Goal: Information Seeking & Learning: Learn about a topic

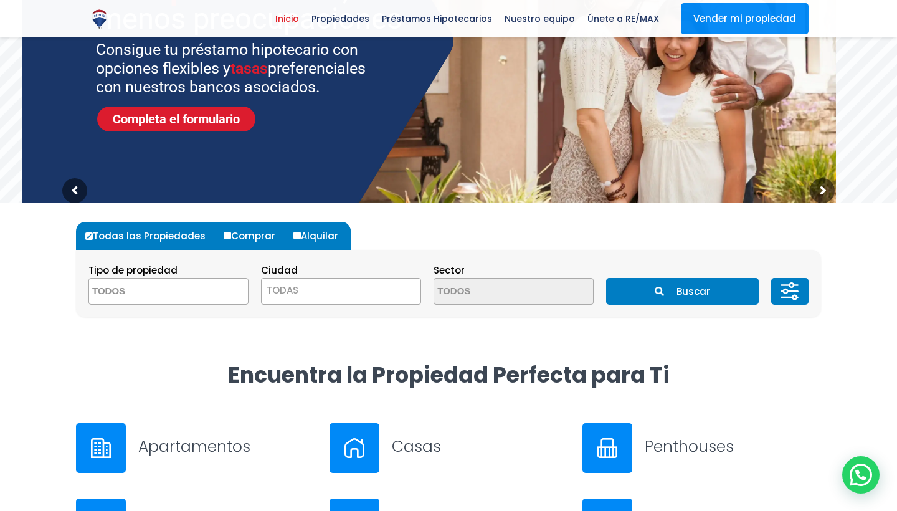
scroll to position [173, 0]
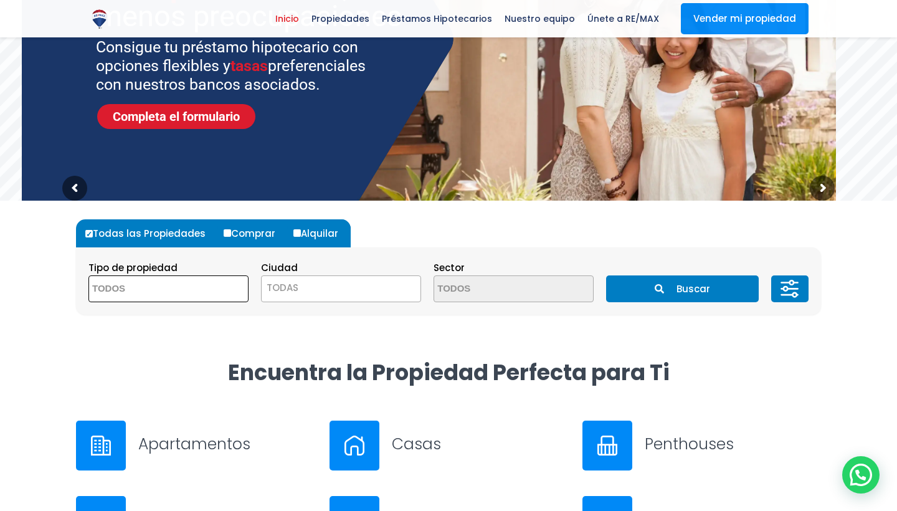
click at [197, 292] on textarea "Search" at bounding box center [149, 289] width 121 height 27
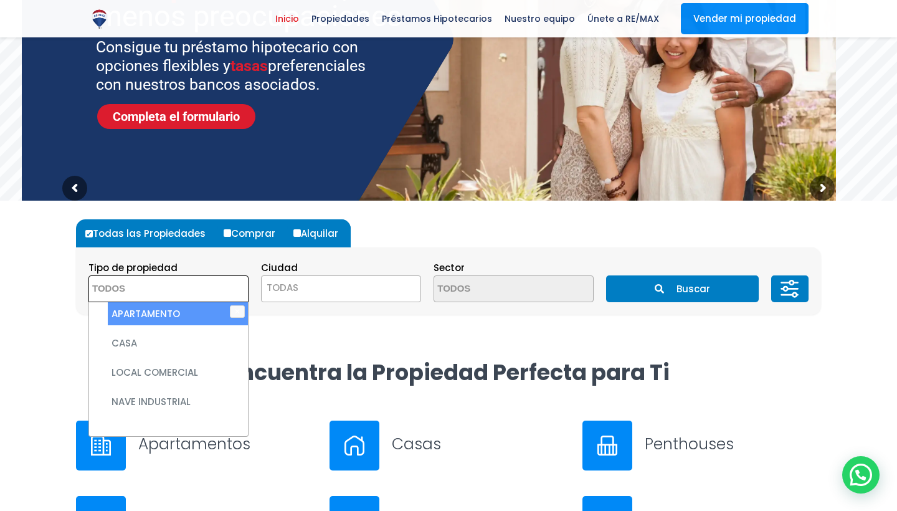
click at [191, 318] on li "APARTAMENTO" at bounding box center [178, 313] width 140 height 23
select select "apartment"
click at [385, 295] on span "TODAS" at bounding box center [341, 287] width 159 height 17
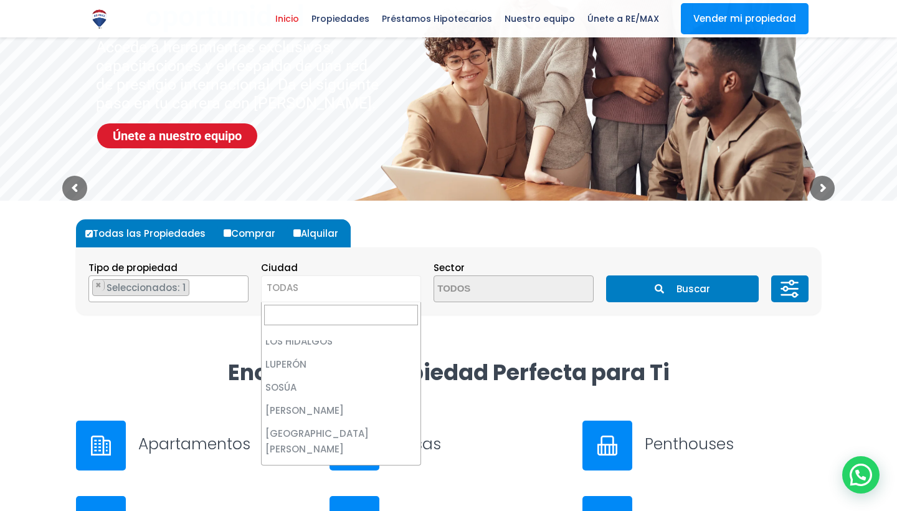
scroll to position [2095, 0]
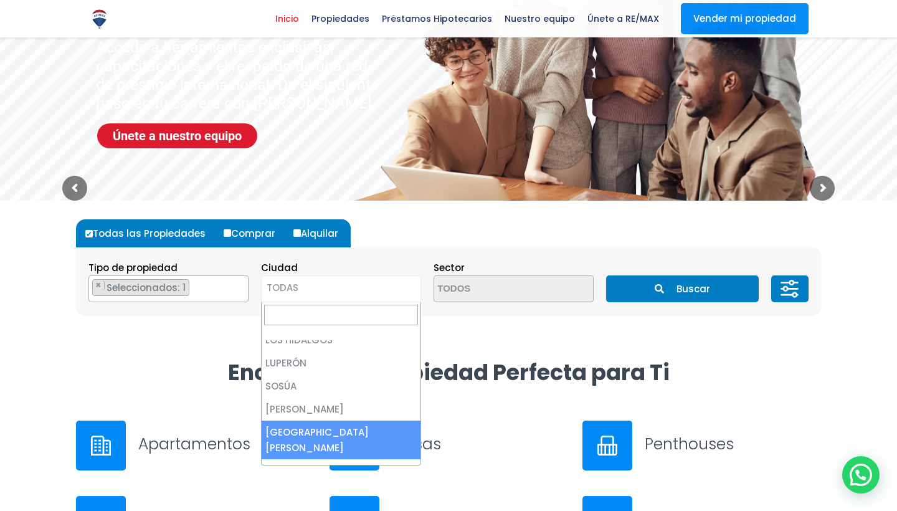
click at [306, 311] on input "Search" at bounding box center [341, 315] width 154 height 21
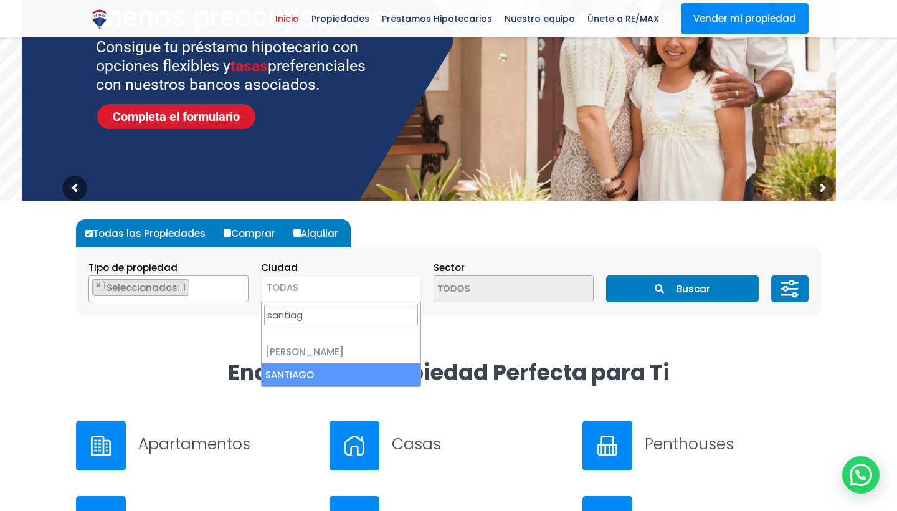
type input "santiag"
select select "120"
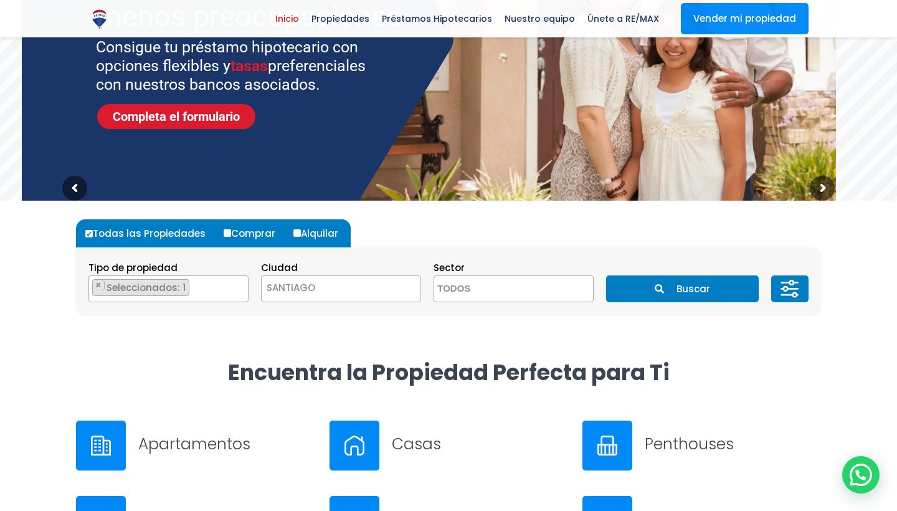
click at [681, 286] on button "Buscar" at bounding box center [682, 288] width 152 height 27
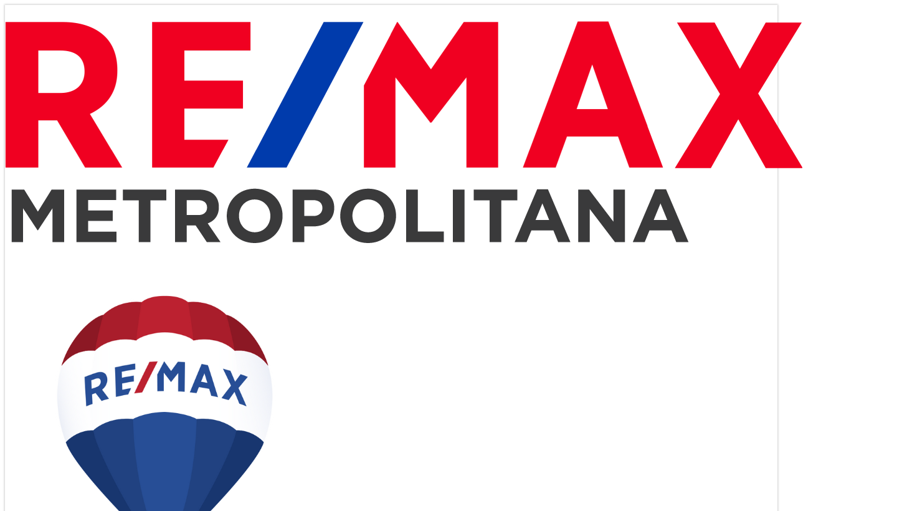
select select "DO"
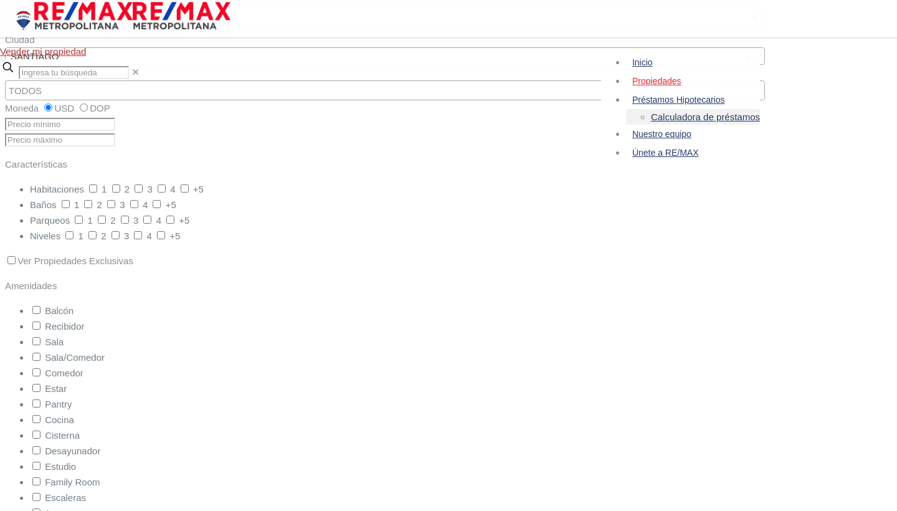
scroll to position [1575, 0]
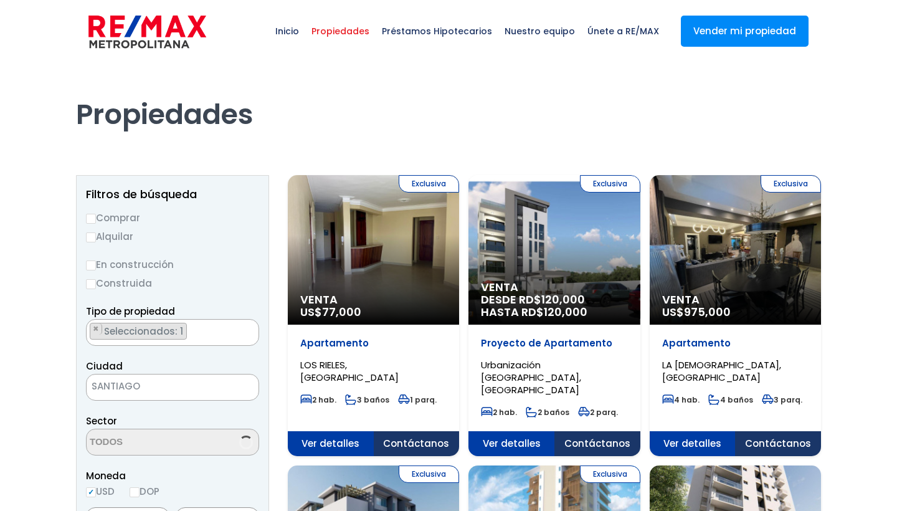
select select "DO"
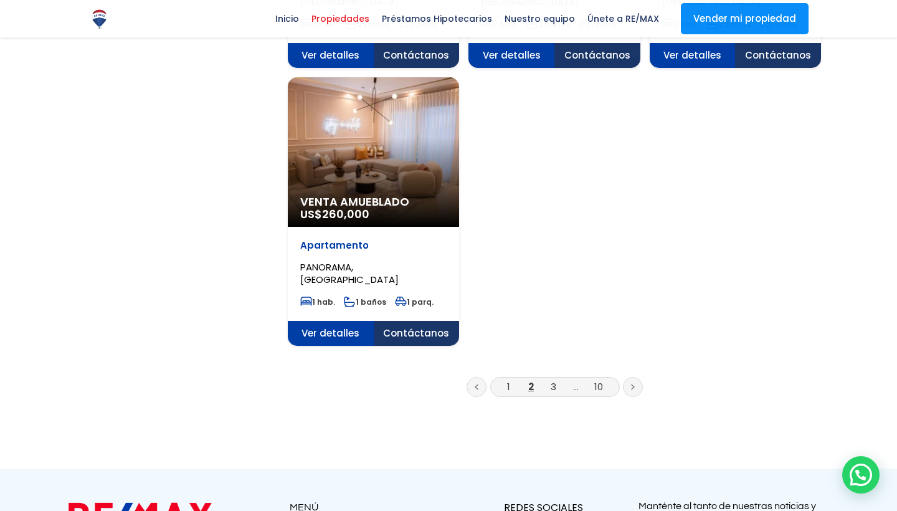
scroll to position [1544, 0]
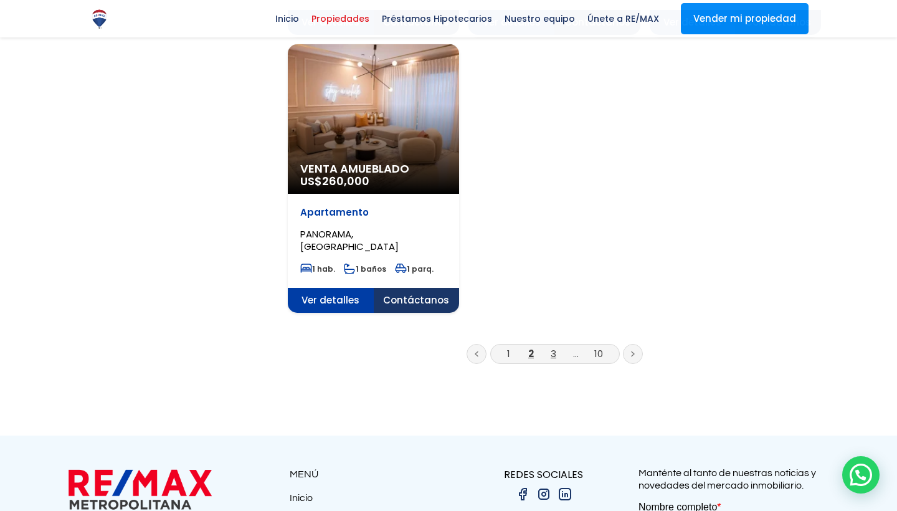
click at [553, 347] on link "3" at bounding box center [554, 353] width 6 height 13
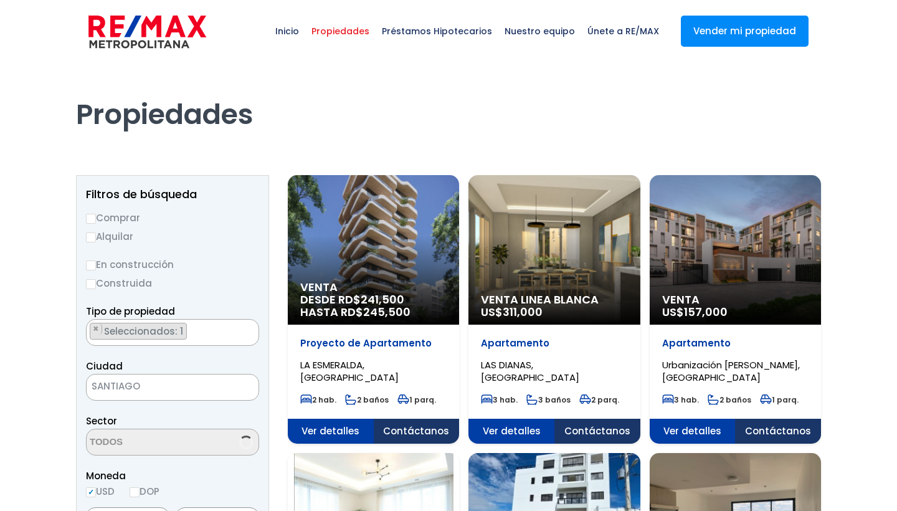
select select "DO"
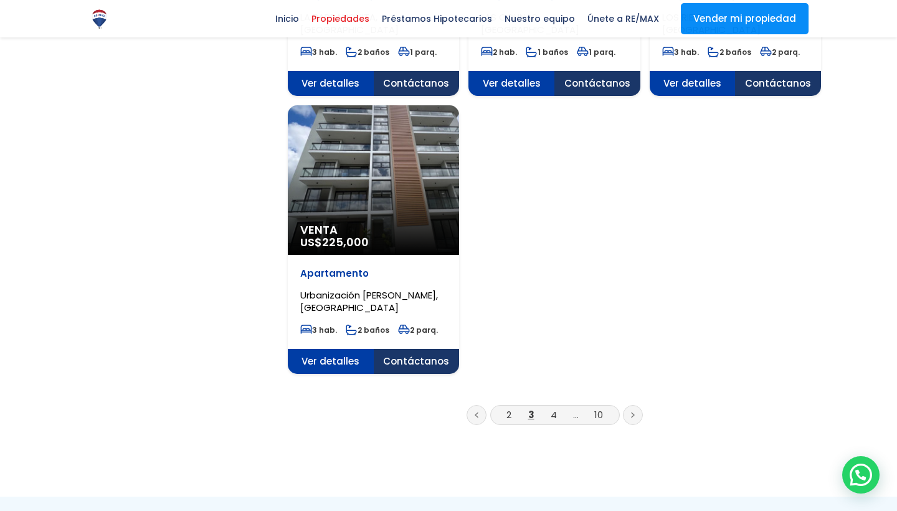
scroll to position [1512, 0]
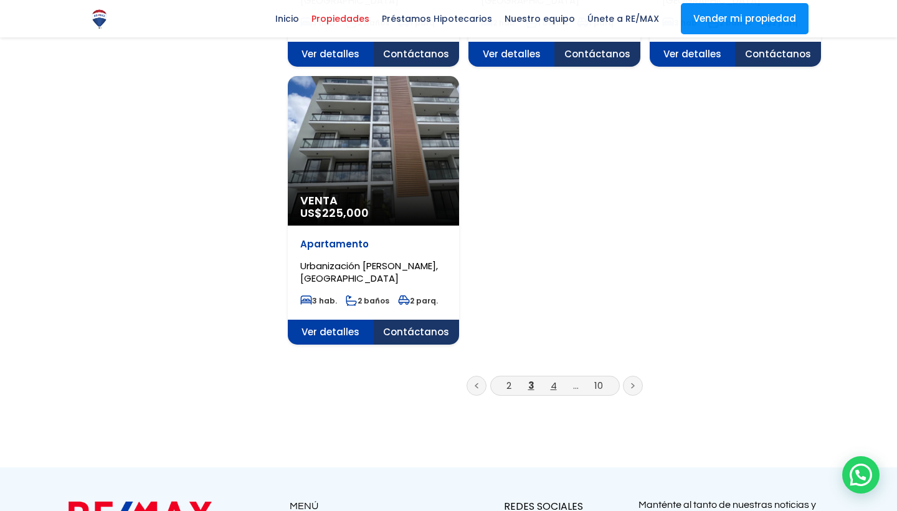
click at [552, 379] on link "4" at bounding box center [554, 385] width 6 height 13
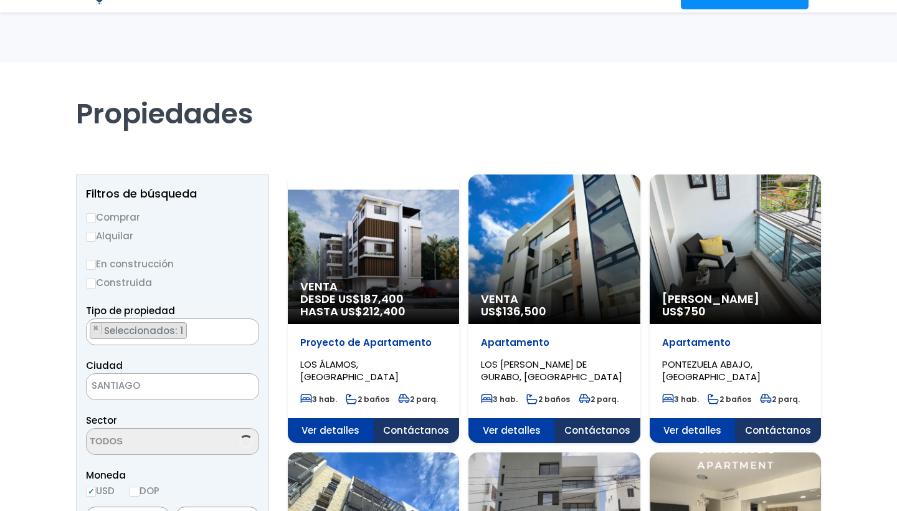
scroll to position [7, 0]
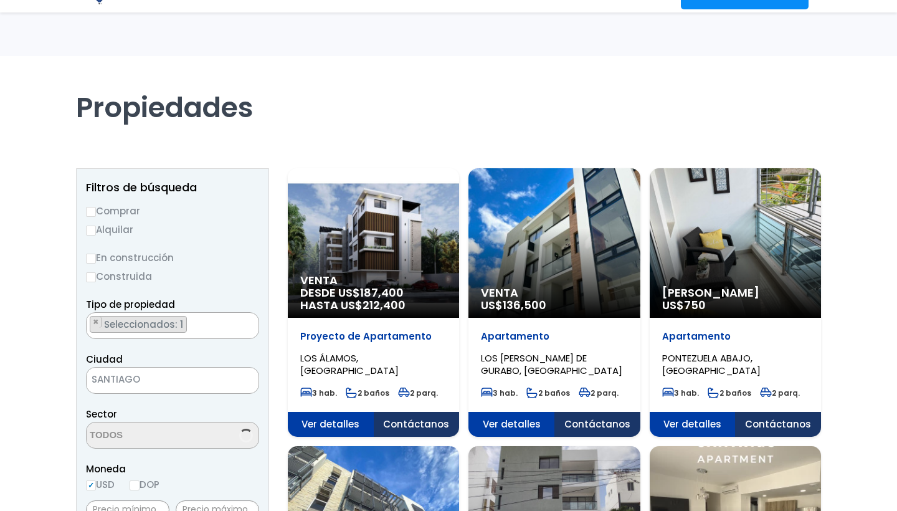
select select "DO"
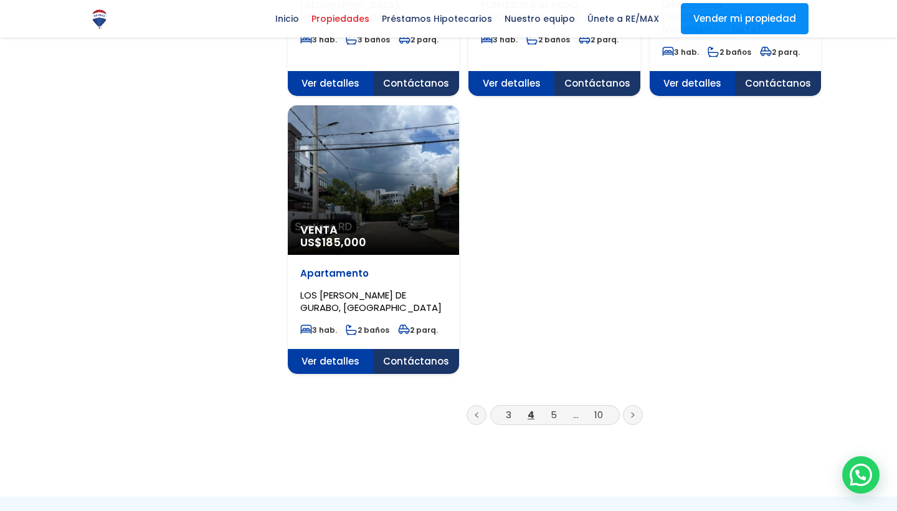
scroll to position [1501, 0]
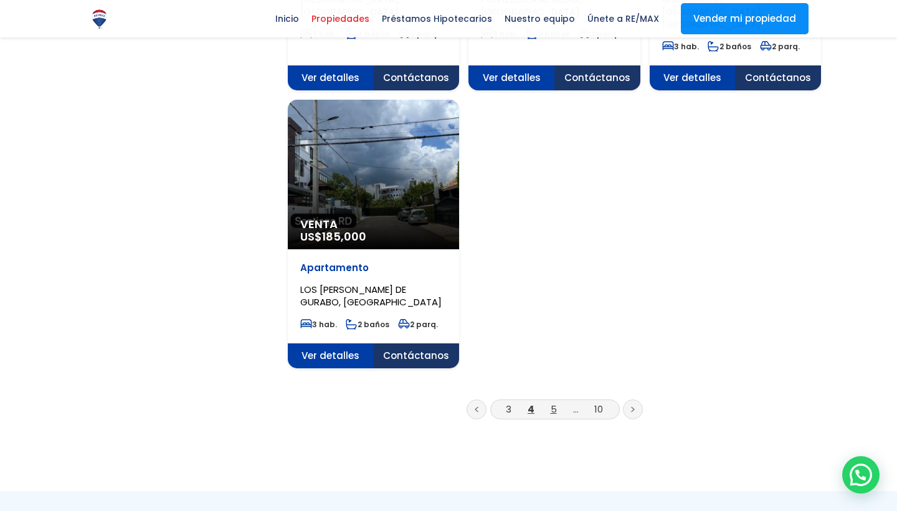
click at [553, 402] on link "5" at bounding box center [554, 408] width 6 height 13
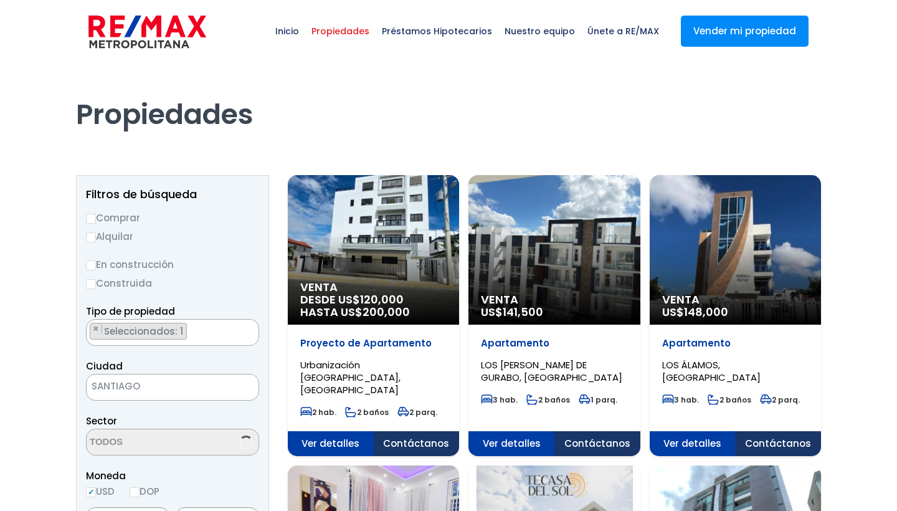
select select "DO"
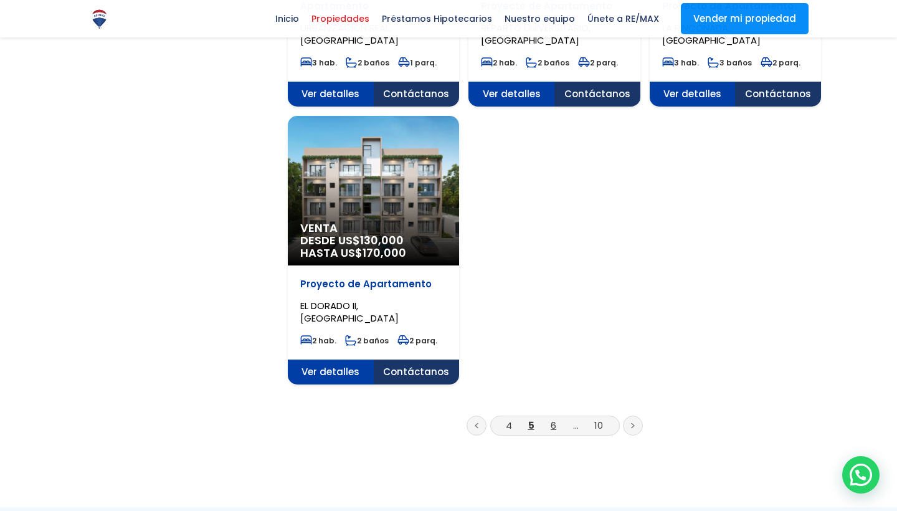
scroll to position [1474, 0]
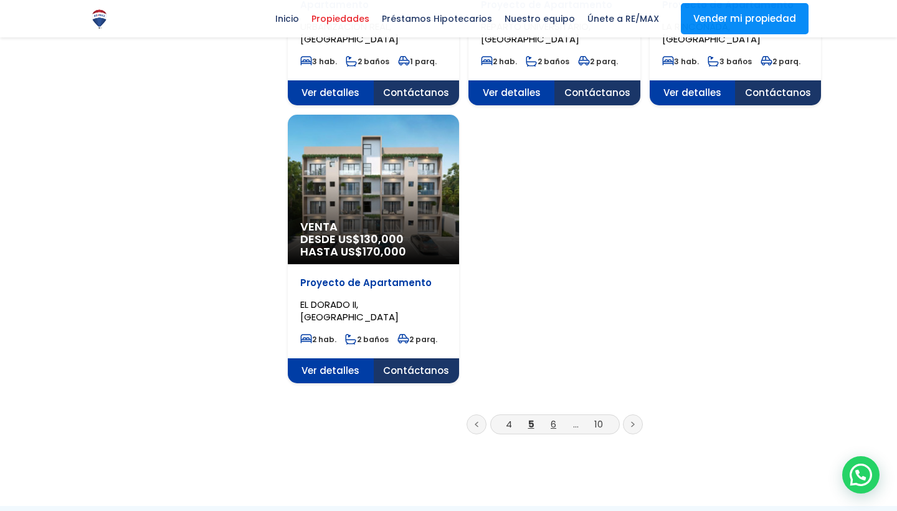
click at [556, 417] on link "6" at bounding box center [554, 423] width 6 height 13
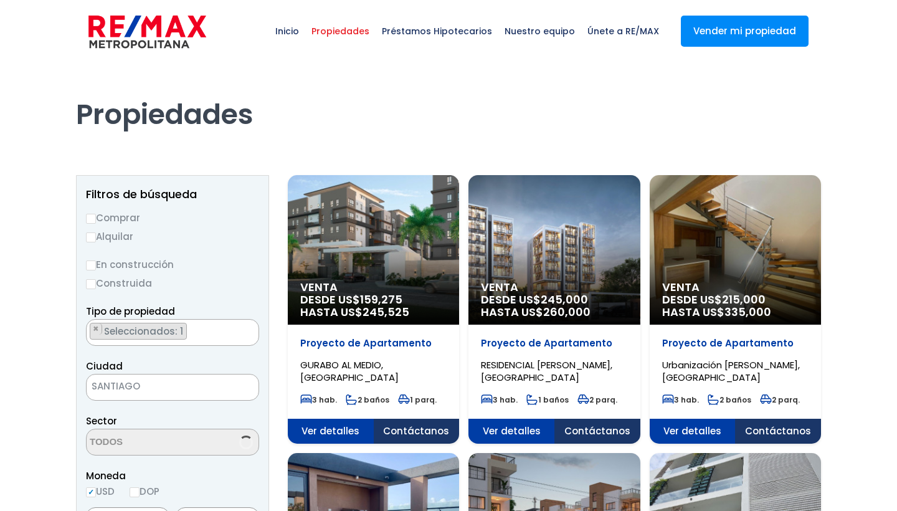
select select "DO"
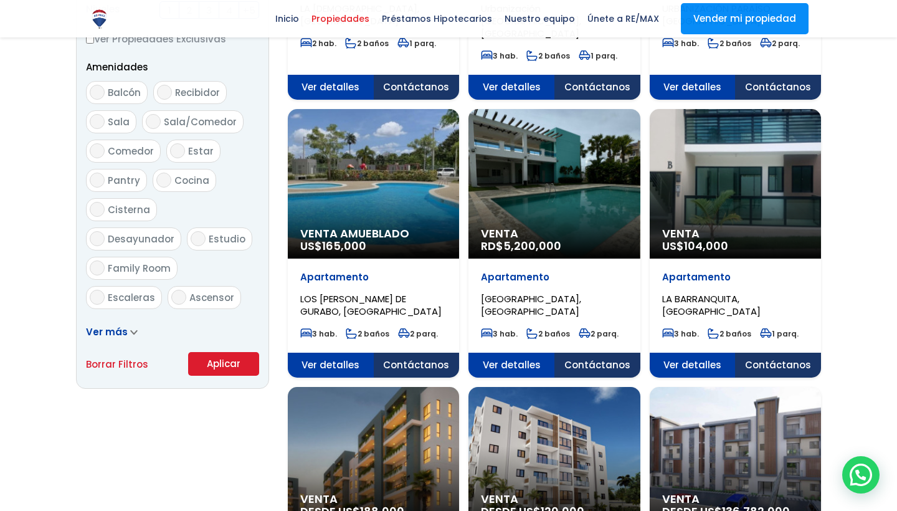
scroll to position [635, 0]
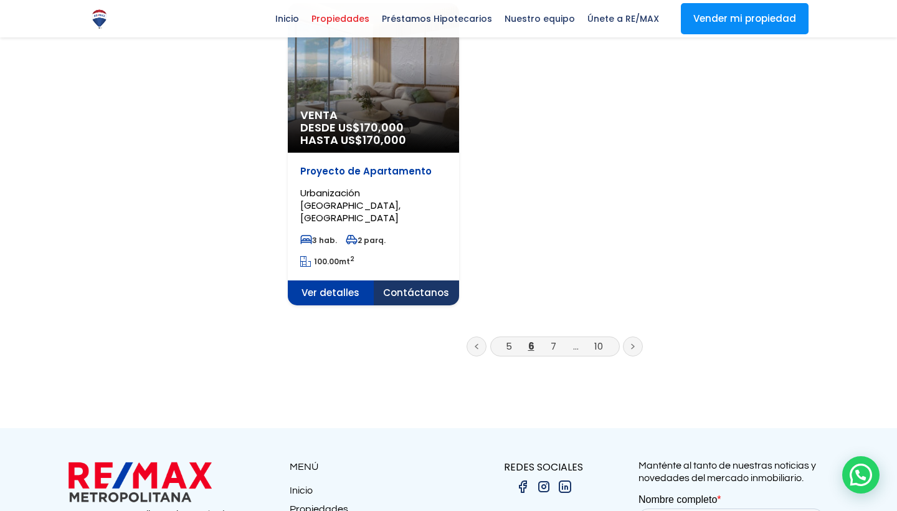
scroll to position [1574, 0]
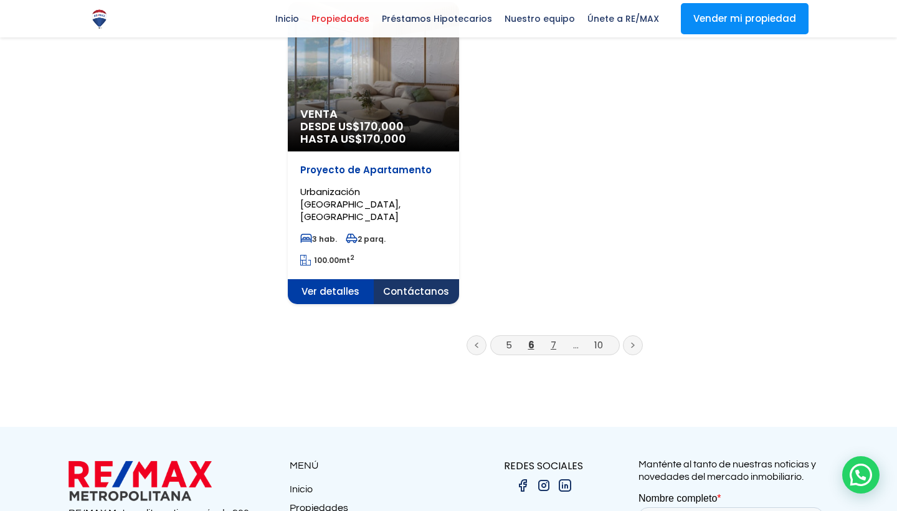
click at [552, 338] on link "7" at bounding box center [554, 344] width 6 height 13
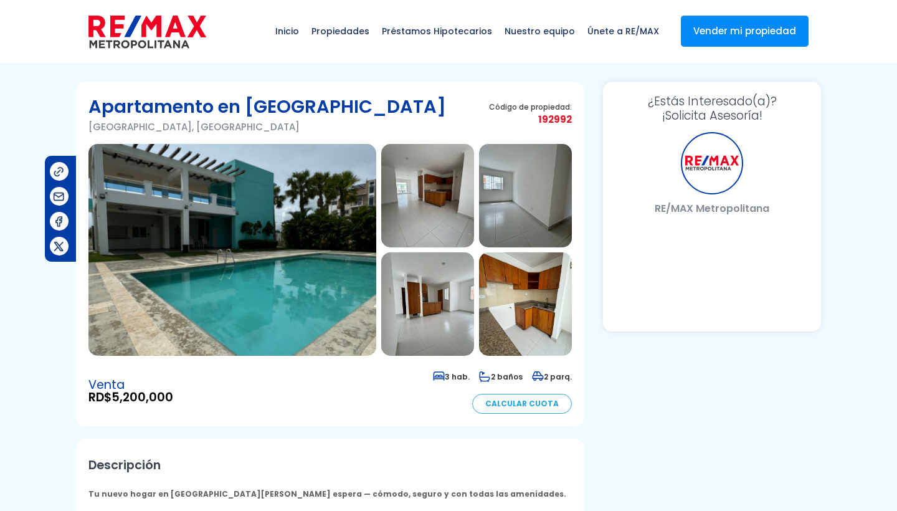
select select "DO"
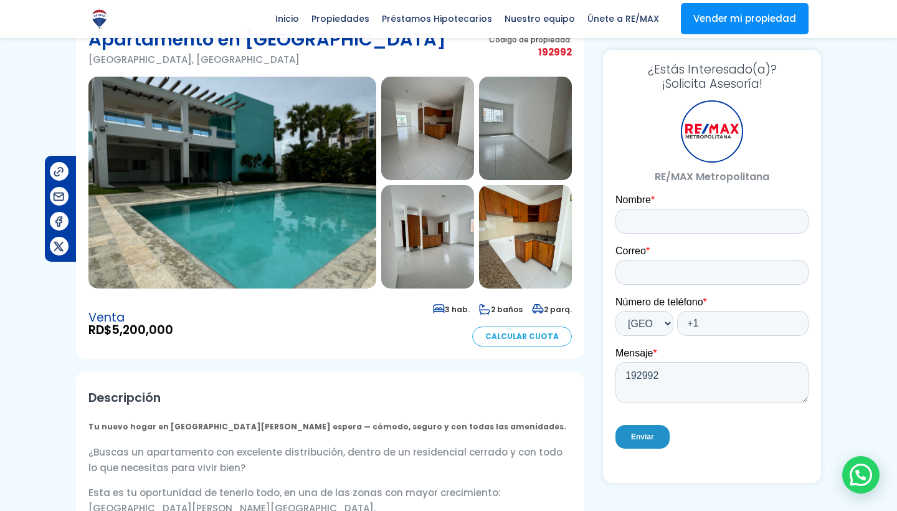
scroll to position [54, 0]
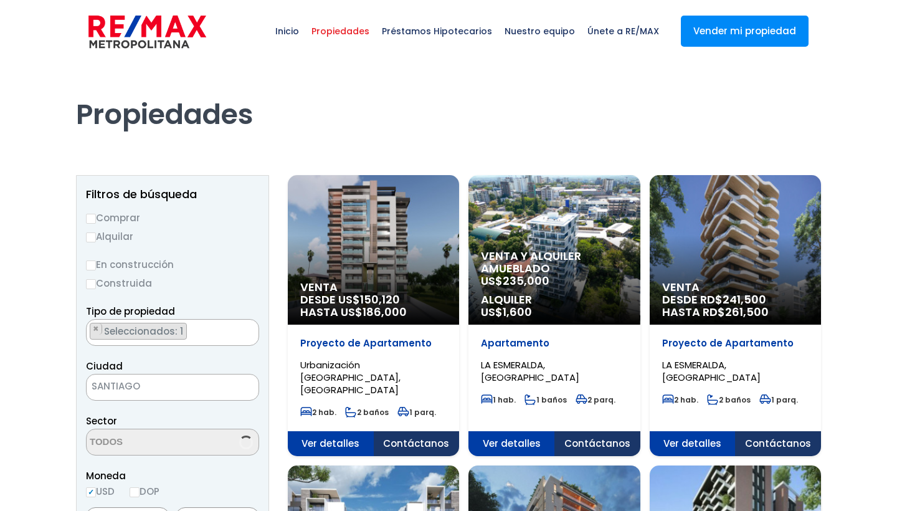
select select "DO"
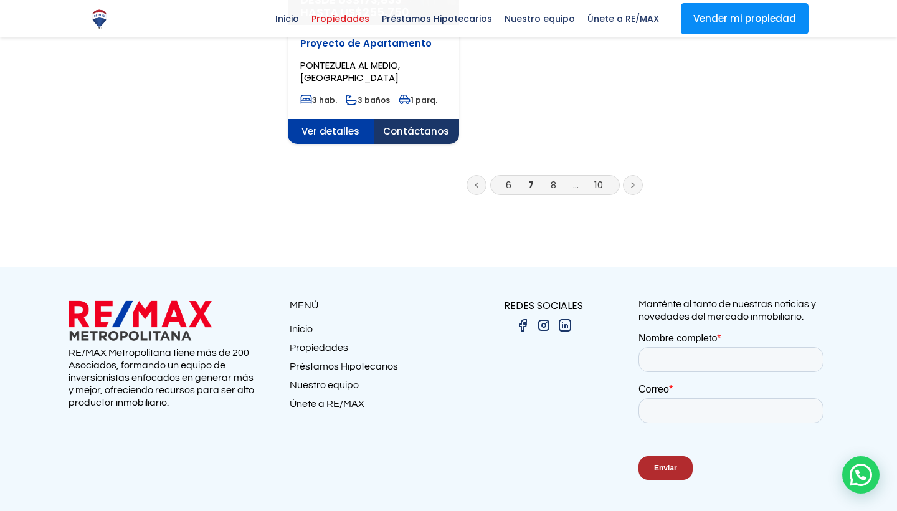
scroll to position [1743, 0]
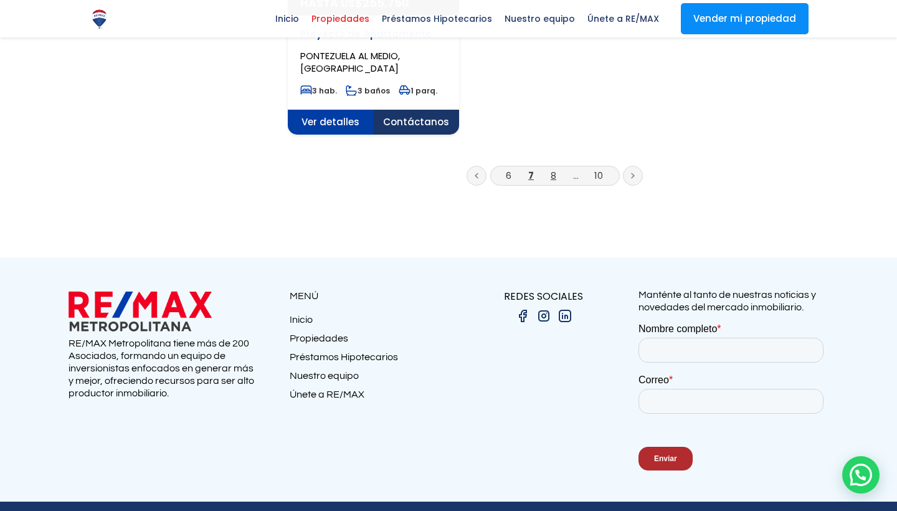
click at [552, 169] on link "8" at bounding box center [554, 175] width 6 height 13
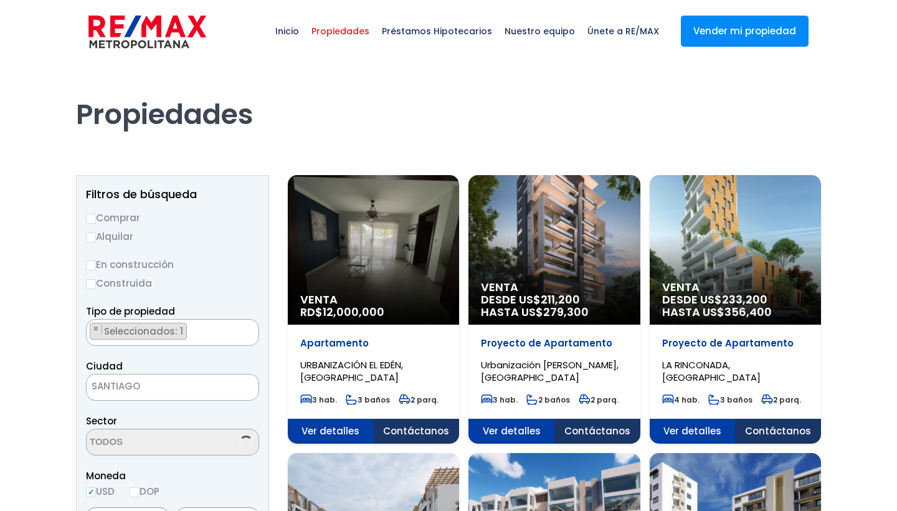
select select "DO"
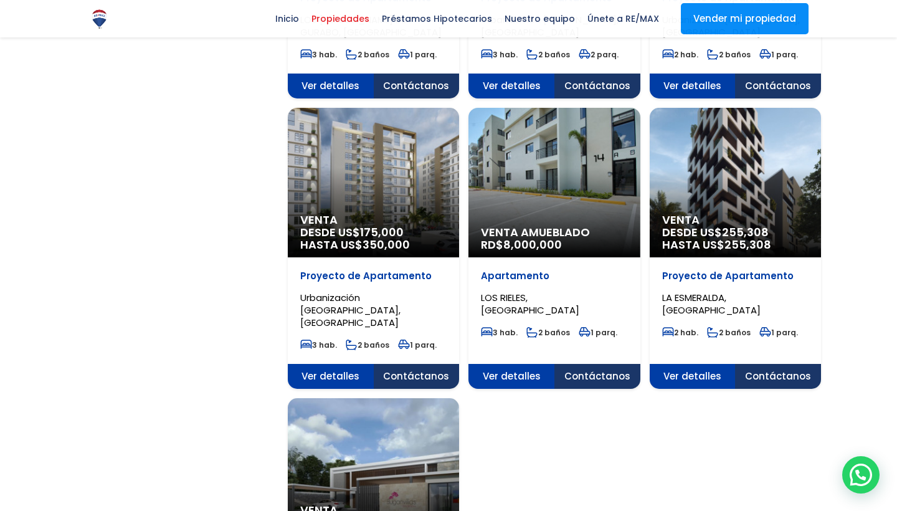
scroll to position [1177, 0]
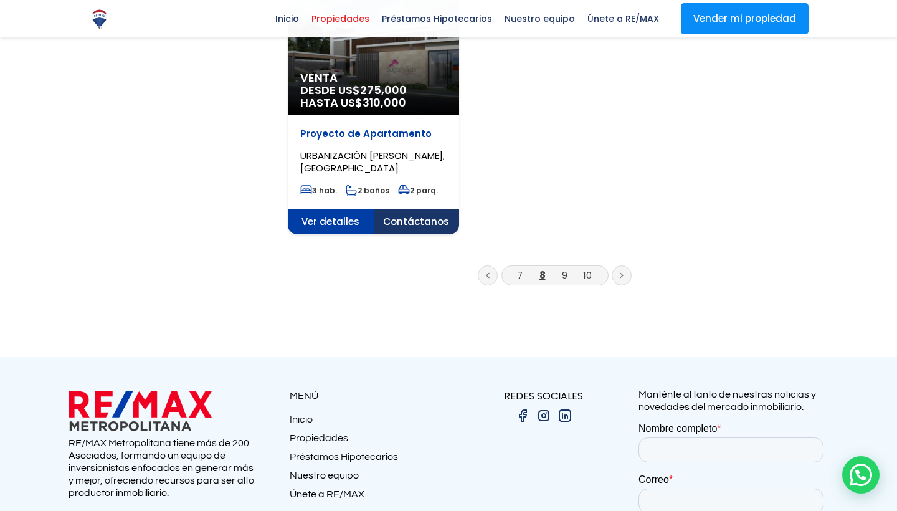
scroll to position [1611, 0]
click at [565, 268] on link "9" at bounding box center [565, 274] width 6 height 13
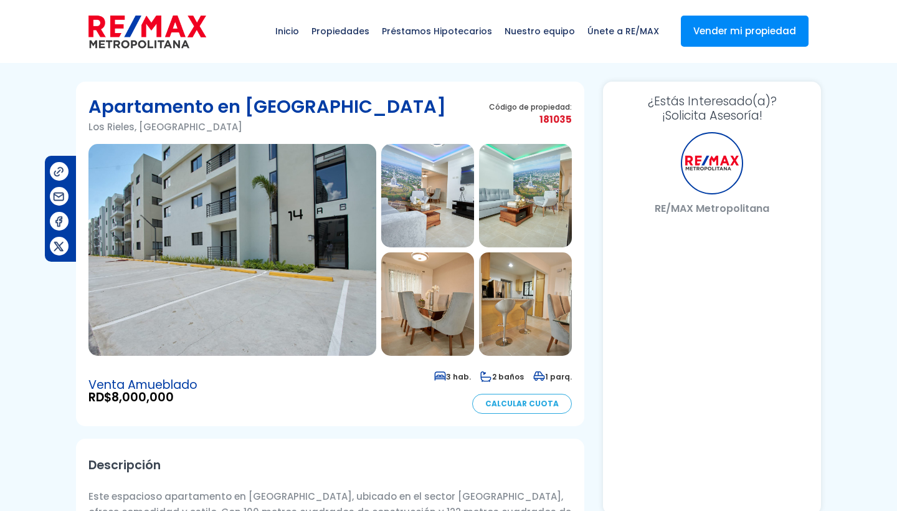
select select "DO"
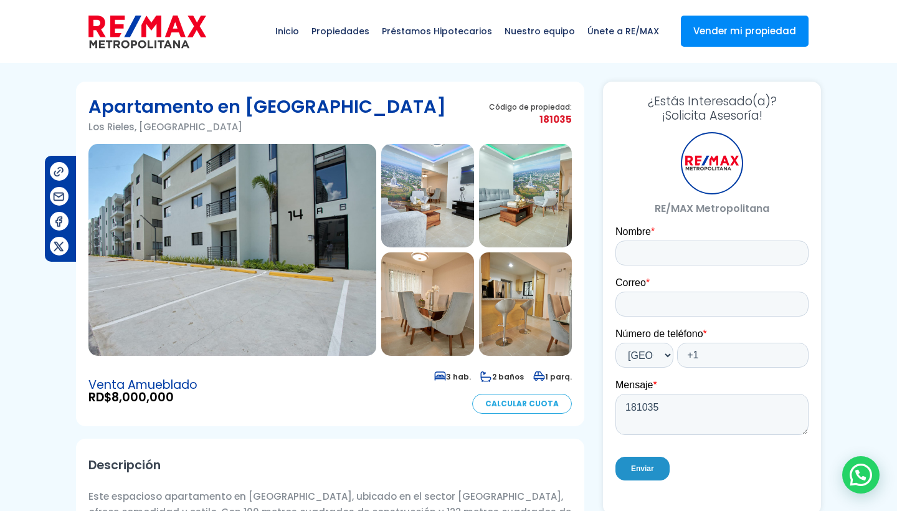
click at [435, 188] on img at bounding box center [427, 195] width 93 height 103
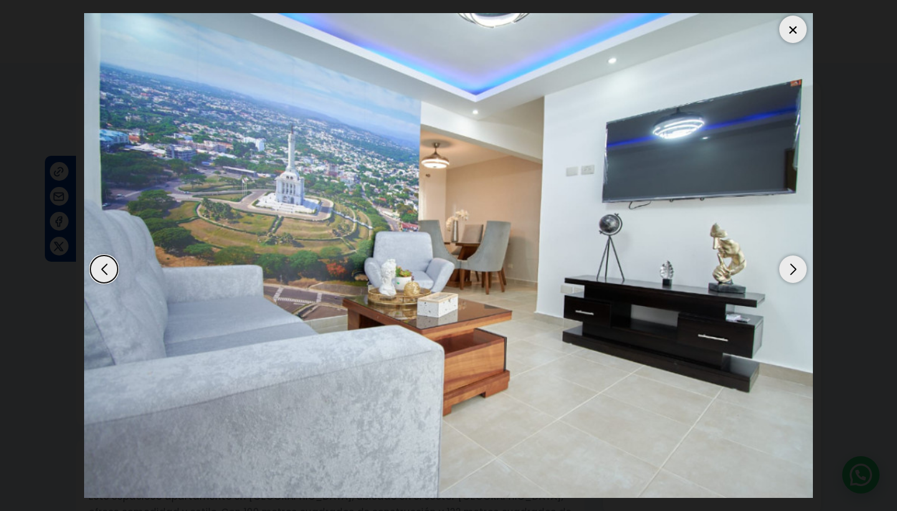
click at [789, 265] on div "Next slide" at bounding box center [792, 268] width 27 height 27
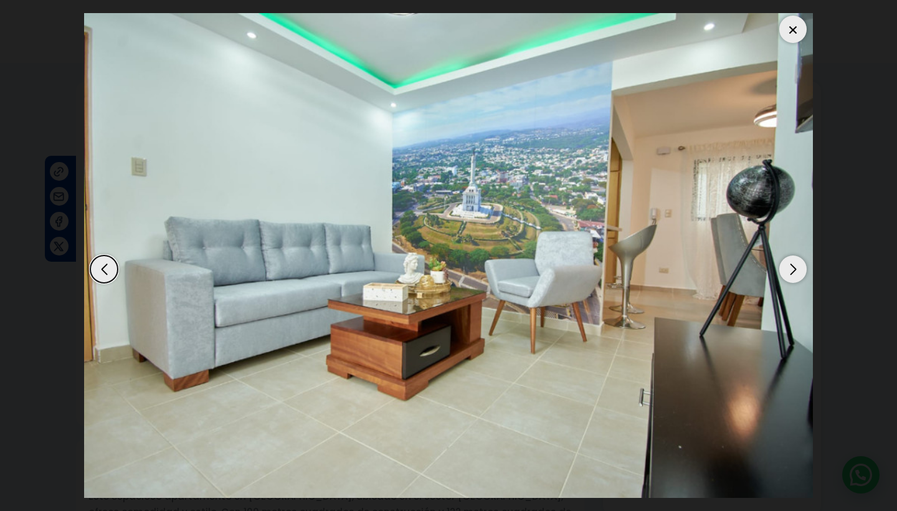
click at [789, 265] on div "Next slide" at bounding box center [792, 268] width 27 height 27
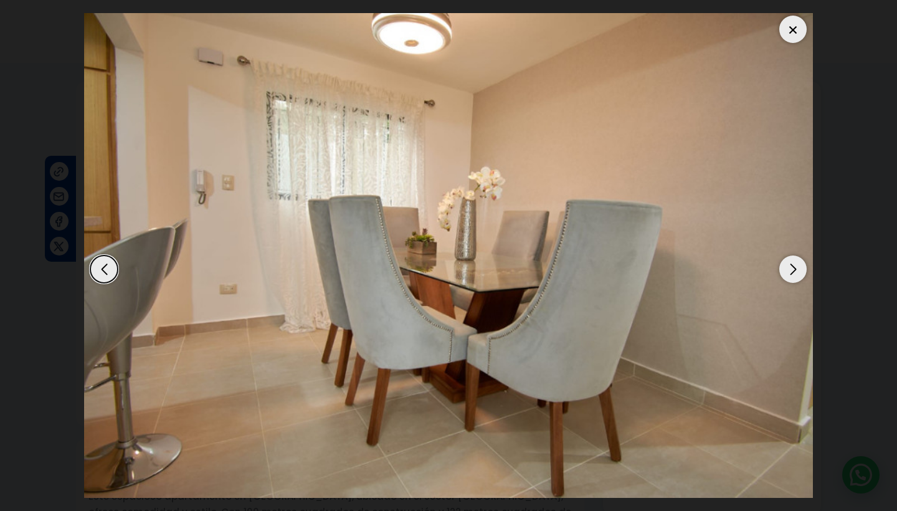
click at [789, 265] on div "Next slide" at bounding box center [792, 268] width 27 height 27
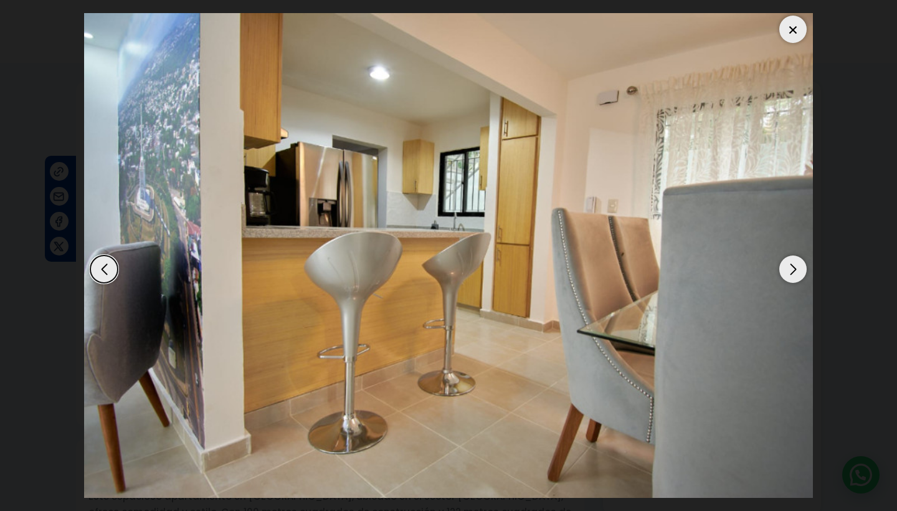
click at [789, 265] on div "Next slide" at bounding box center [792, 268] width 27 height 27
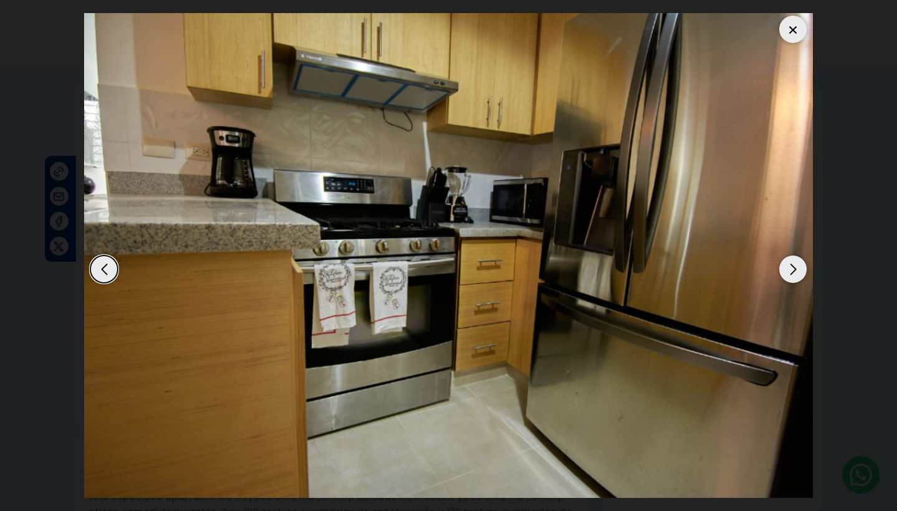
click at [789, 265] on div "Next slide" at bounding box center [792, 268] width 27 height 27
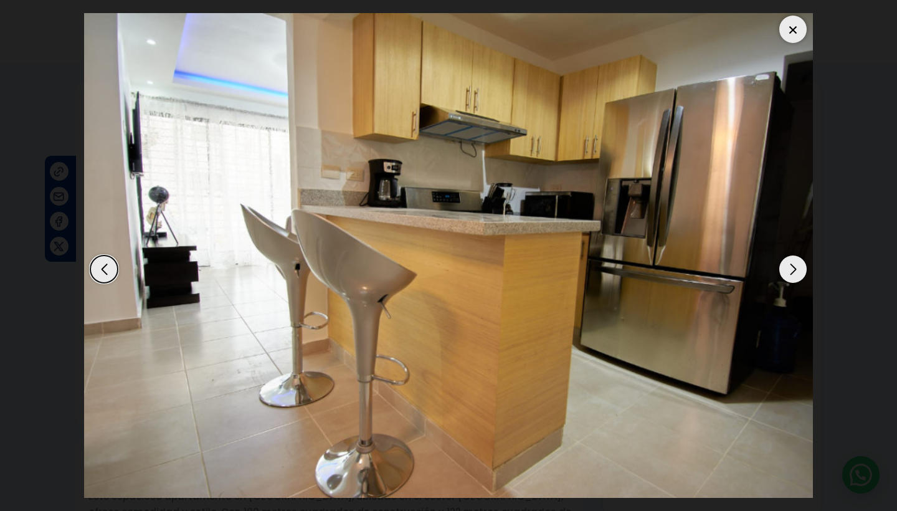
click at [789, 265] on div "Next slide" at bounding box center [792, 268] width 27 height 27
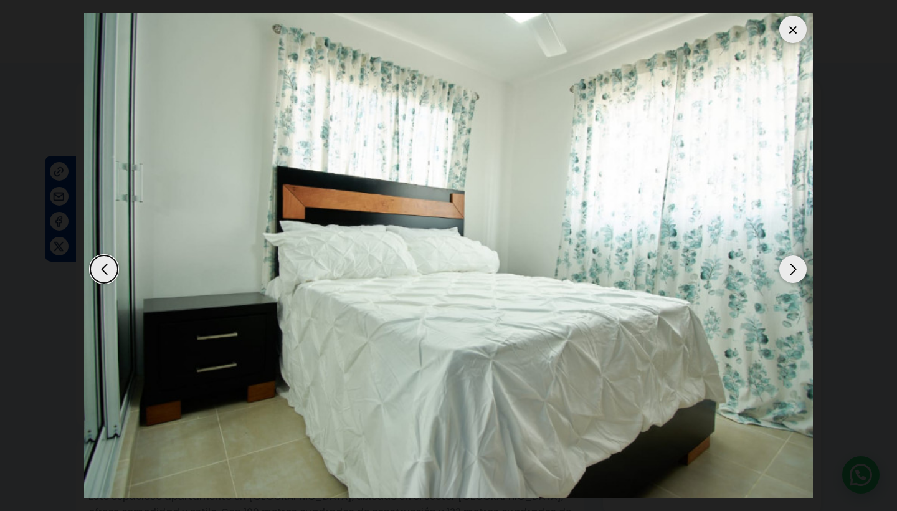
click at [789, 265] on div "Next slide" at bounding box center [792, 268] width 27 height 27
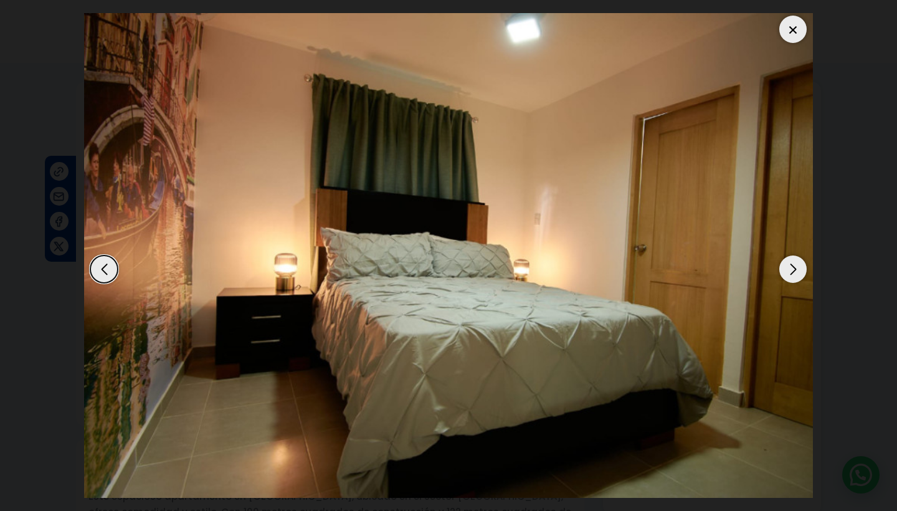
click at [789, 265] on div "Next slide" at bounding box center [792, 268] width 27 height 27
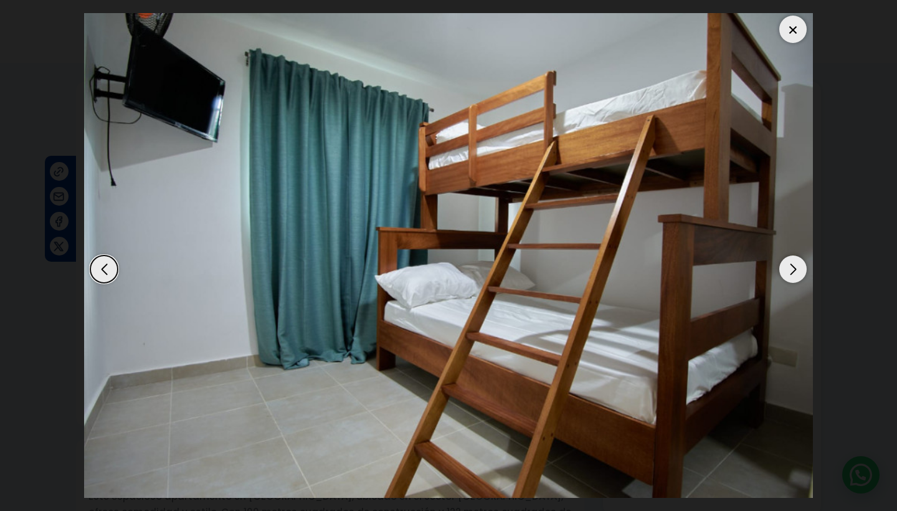
click at [789, 265] on div "Next slide" at bounding box center [792, 268] width 27 height 27
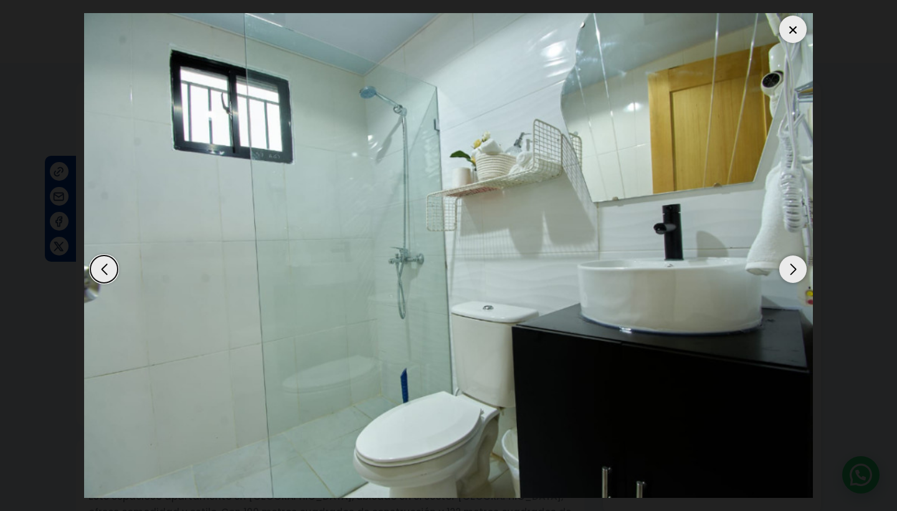
click at [789, 265] on div "Next slide" at bounding box center [792, 268] width 27 height 27
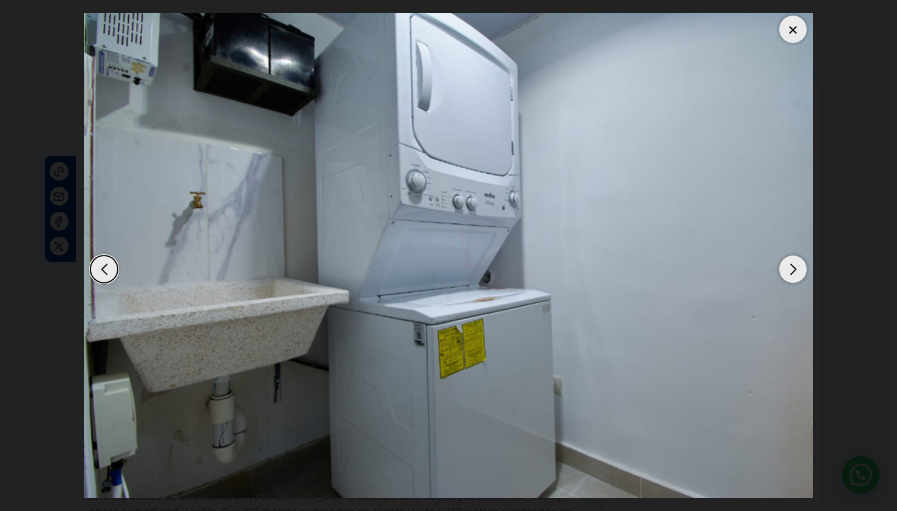
click at [789, 265] on div "Next slide" at bounding box center [792, 268] width 27 height 27
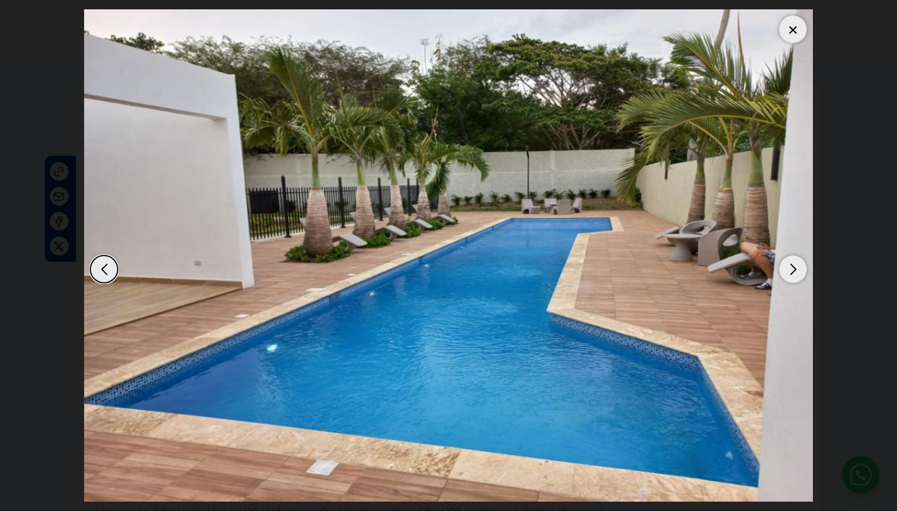
click at [789, 265] on div "Next slide" at bounding box center [792, 268] width 27 height 27
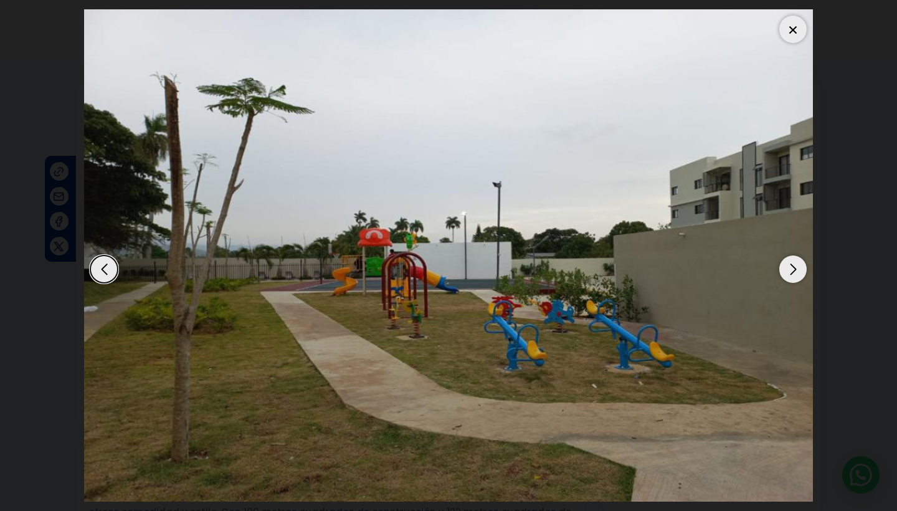
click at [789, 265] on div "Next slide" at bounding box center [792, 268] width 27 height 27
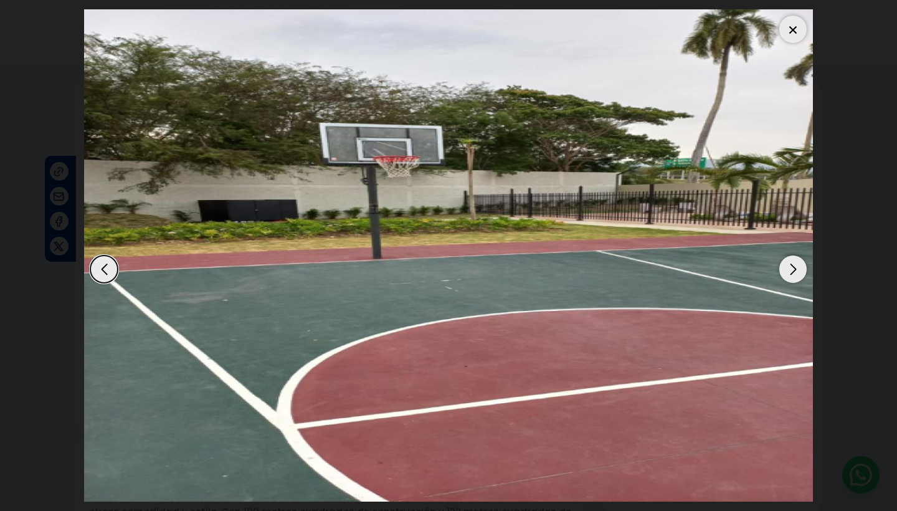
click at [789, 265] on div "Next slide" at bounding box center [792, 268] width 27 height 27
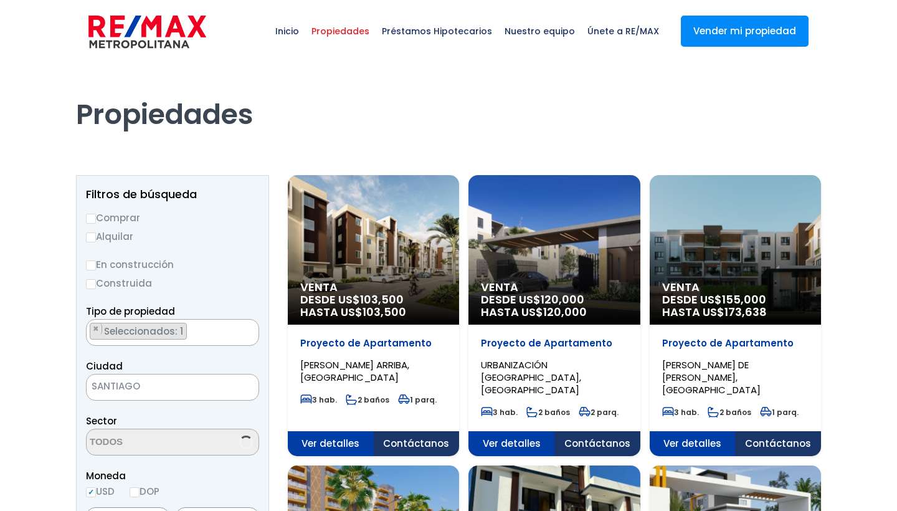
scroll to position [15, 0]
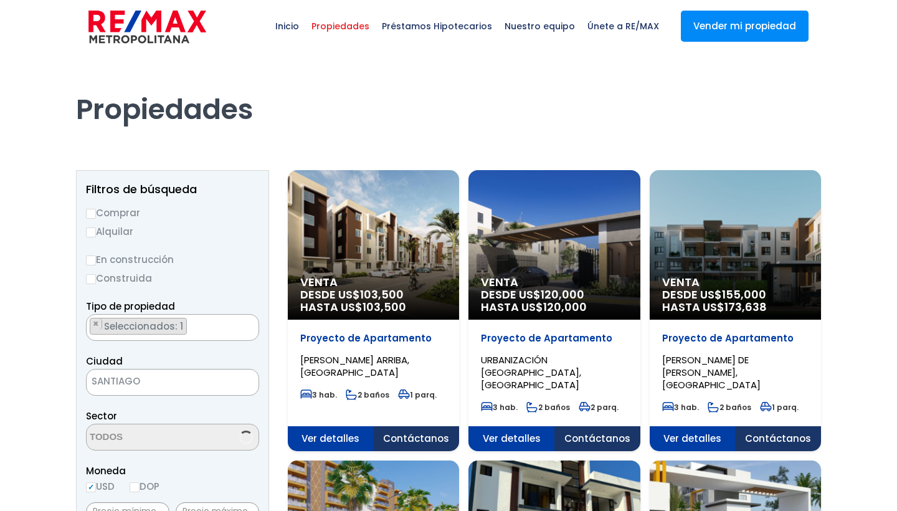
select select "DO"
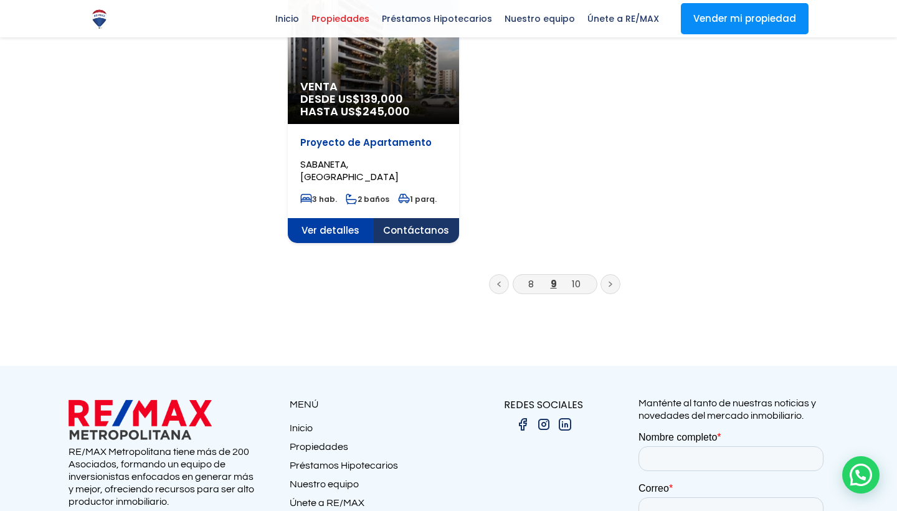
scroll to position [1628, 0]
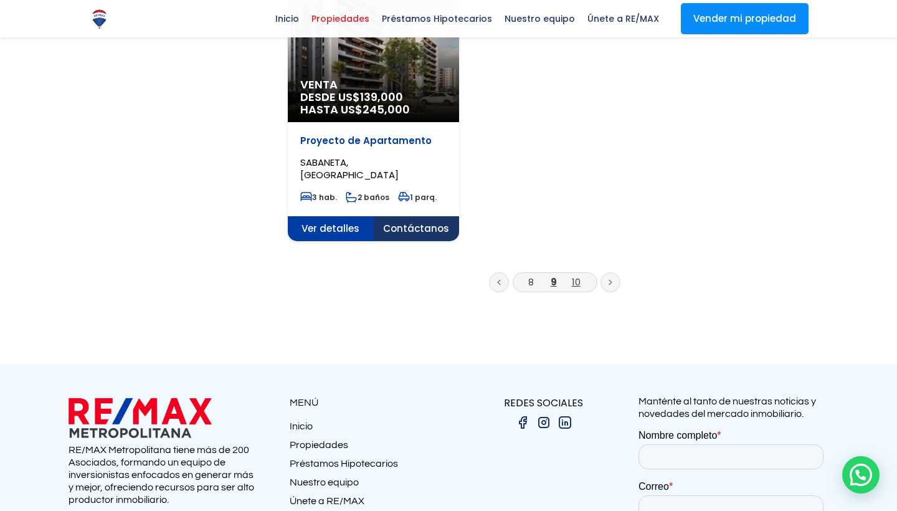
click at [572, 275] on link "10" at bounding box center [576, 281] width 9 height 13
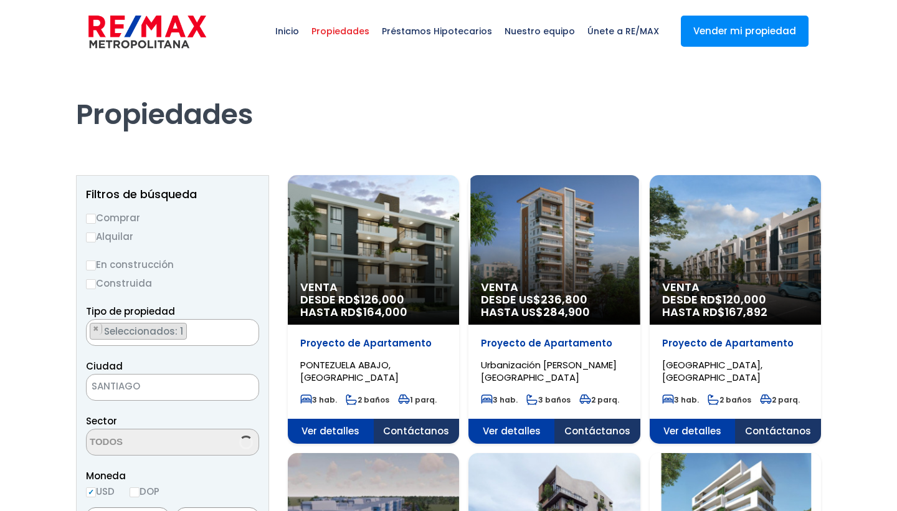
select select "DO"
